Goal: Navigation & Orientation: Find specific page/section

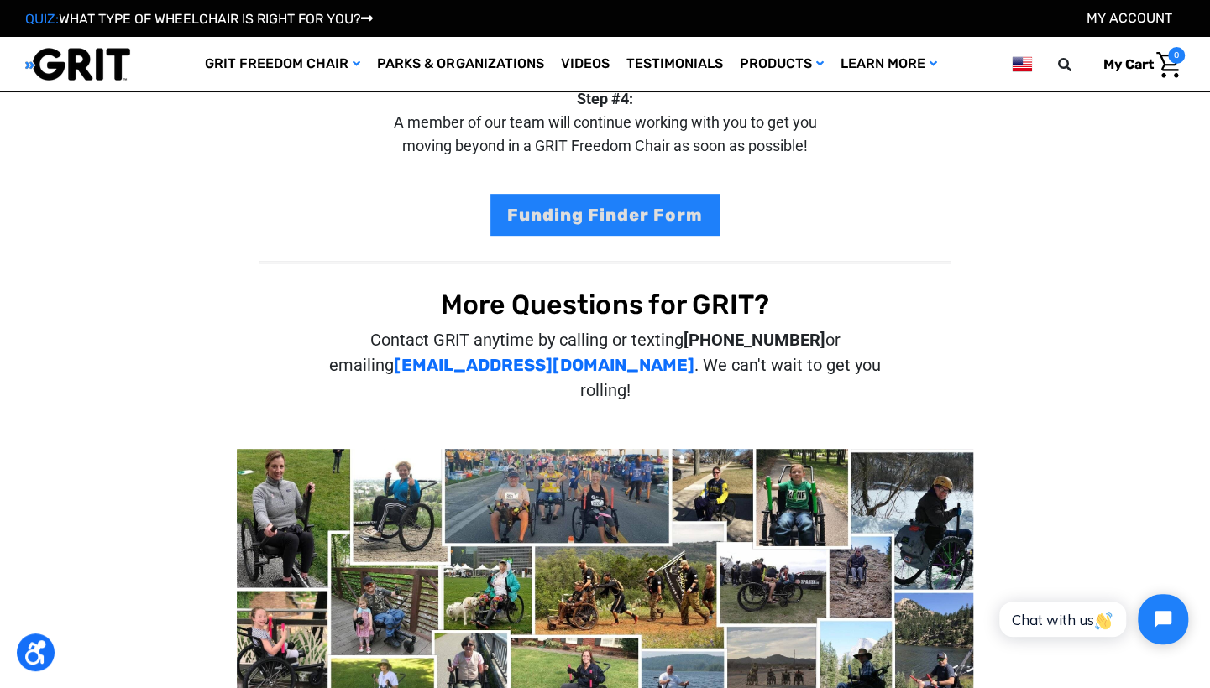
scroll to position [405, 0]
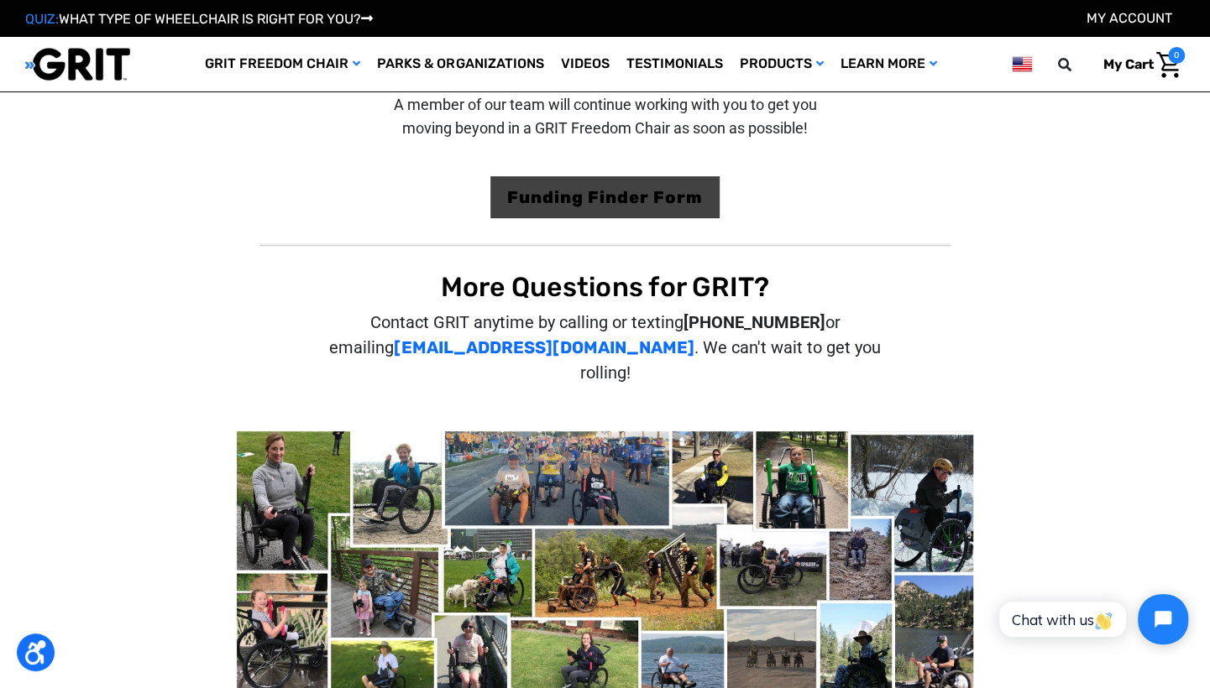
click at [688, 190] on link "Funding Finder Form" at bounding box center [604, 197] width 229 height 42
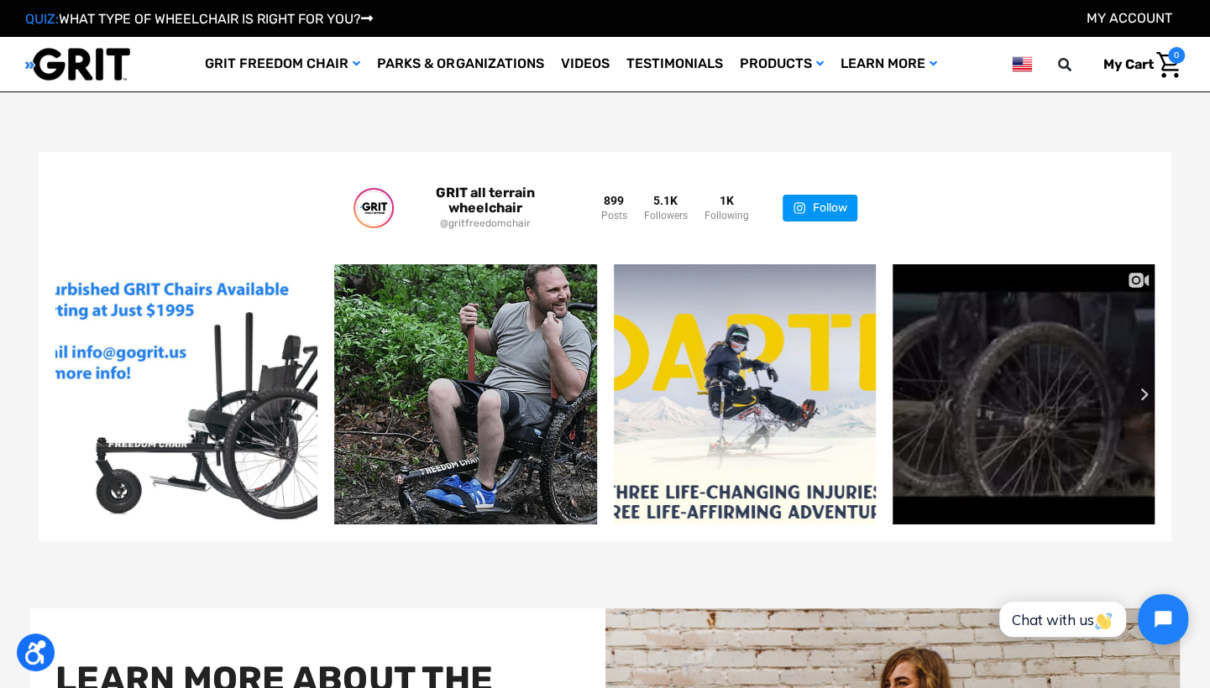
scroll to position [3321, 0]
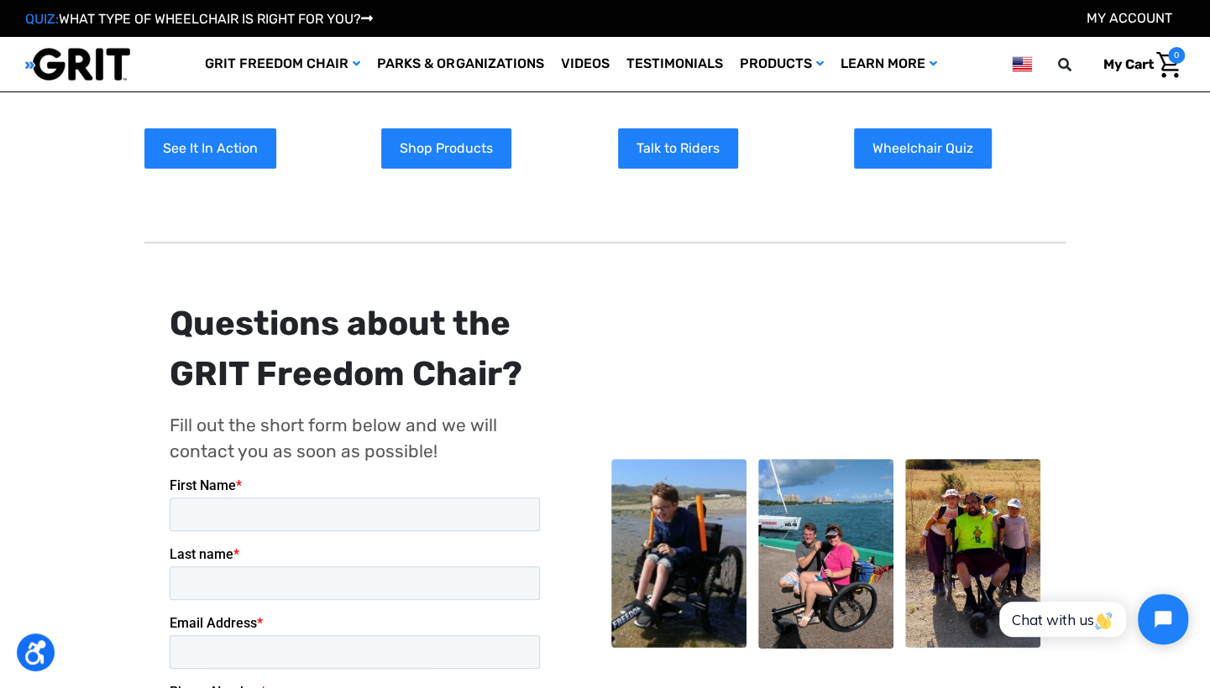
scroll to position [76, 0]
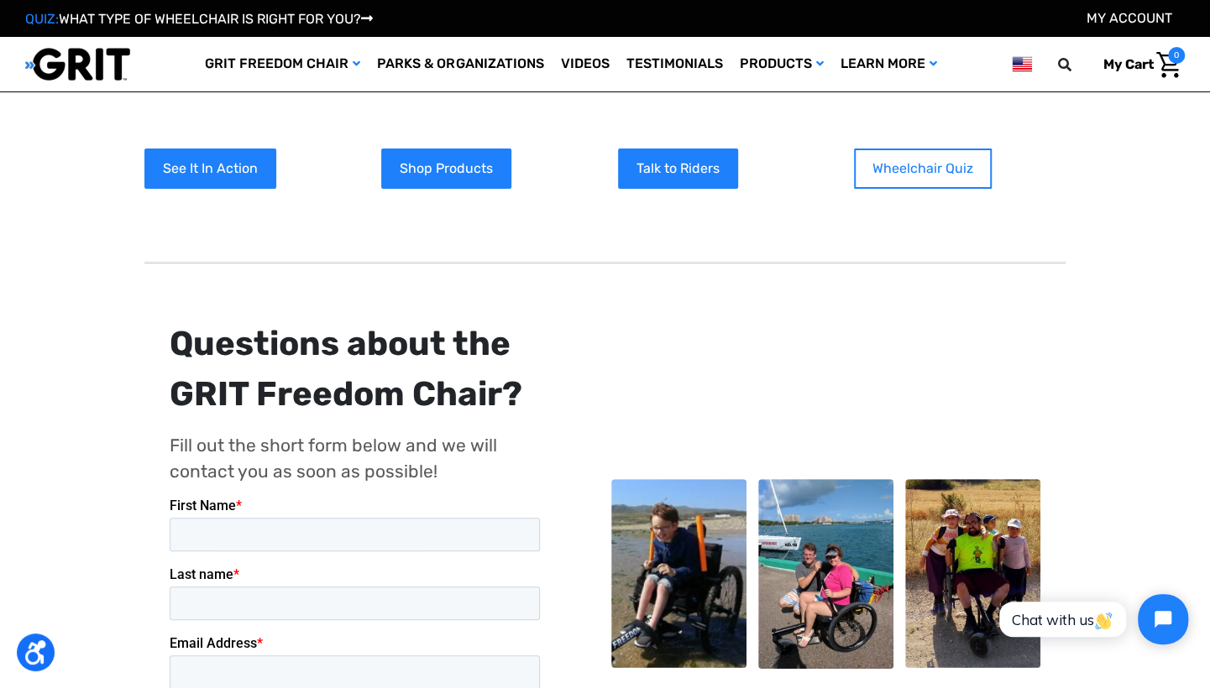
click at [939, 176] on link "Wheelchair Quiz" at bounding box center [923, 169] width 138 height 40
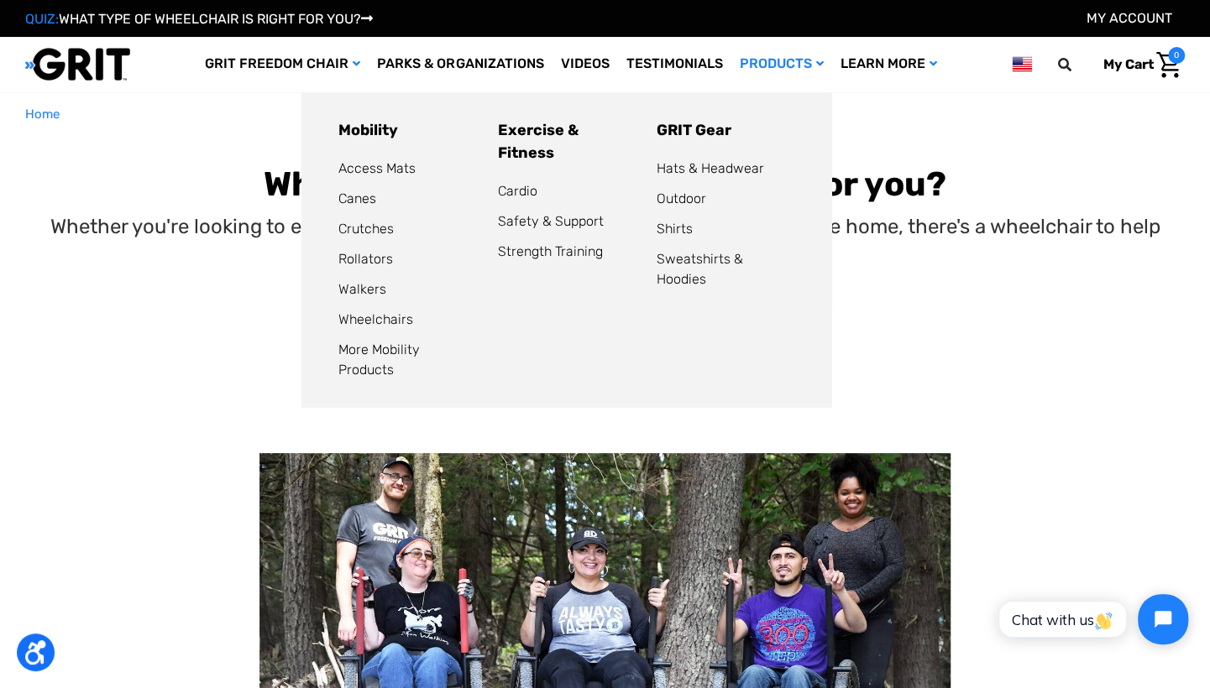
click at [783, 79] on link "Products" at bounding box center [780, 64] width 101 height 55
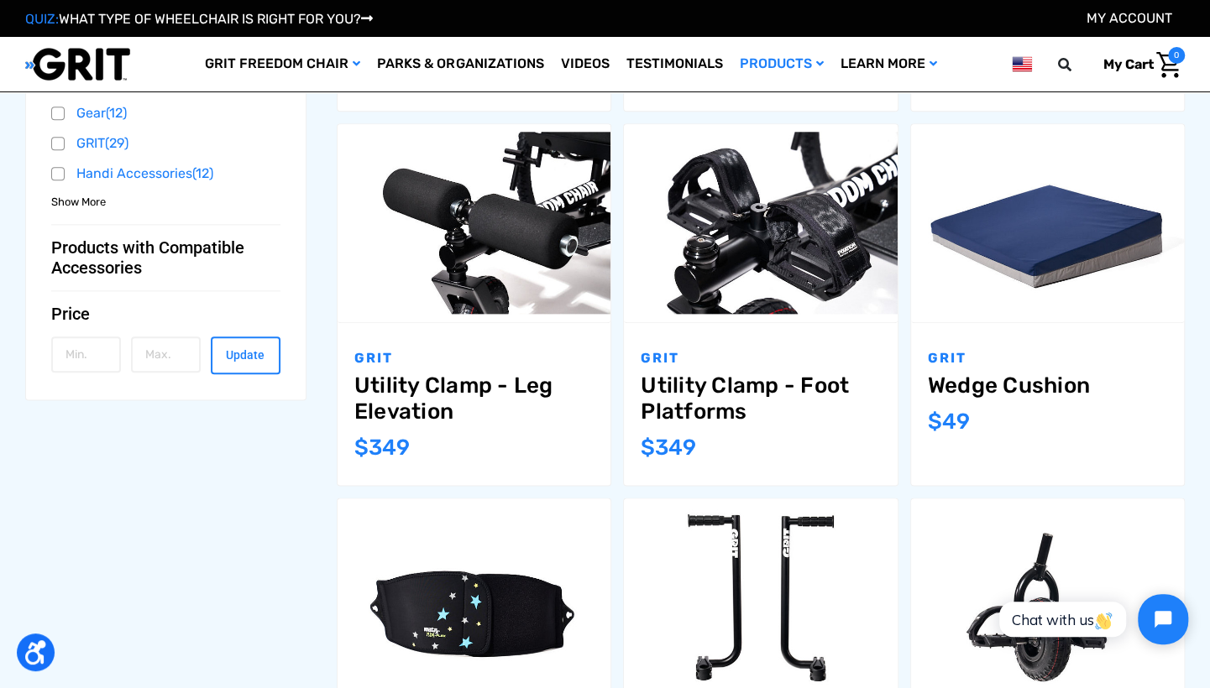
scroll to position [977, 0]
